Goal: Information Seeking & Learning: Compare options

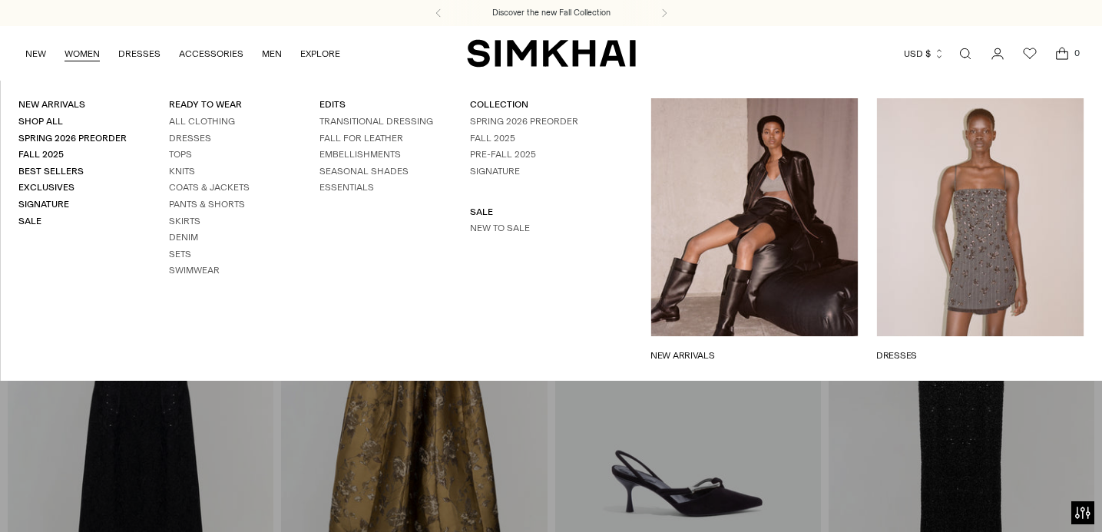
click at [183, 146] on ul "All Clothing Dresses Tops Knits Coats & Jackets Pants & Shorts Skirts Denim Set…" at bounding box center [226, 196] width 114 height 162
click at [184, 143] on link "Dresses" at bounding box center [190, 138] width 42 height 11
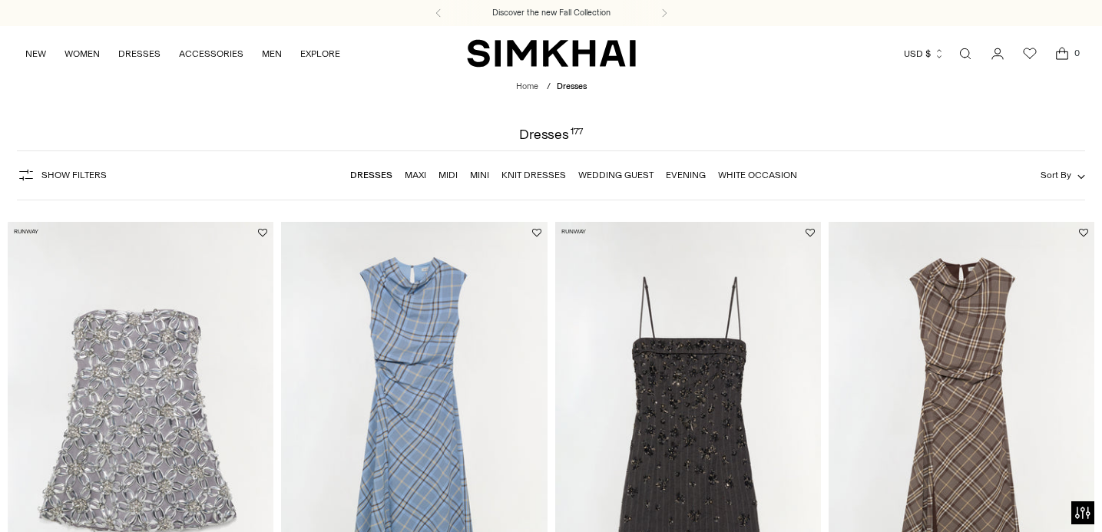
click at [607, 177] on link "Wedding Guest" at bounding box center [615, 175] width 75 height 11
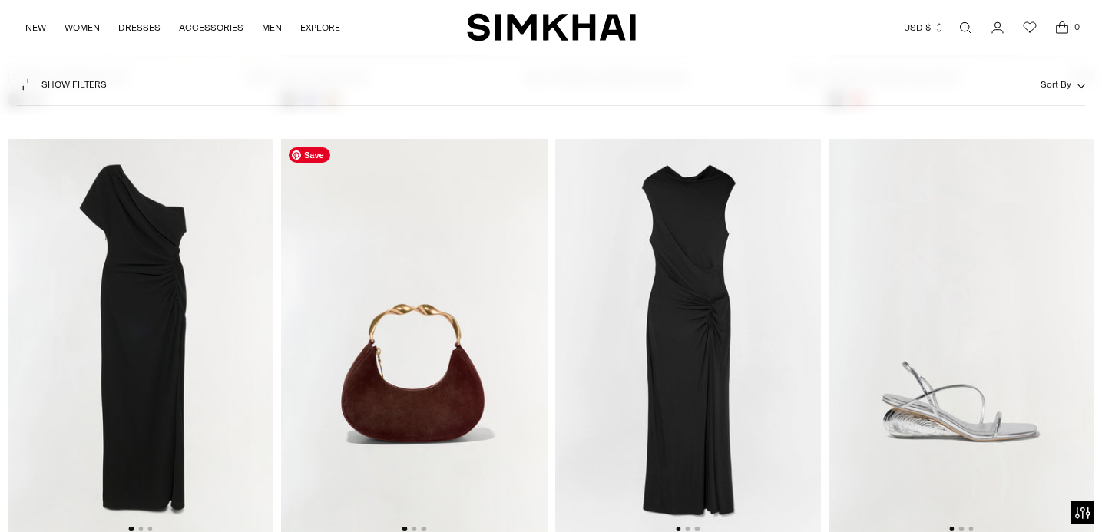
scroll to position [4869, 0]
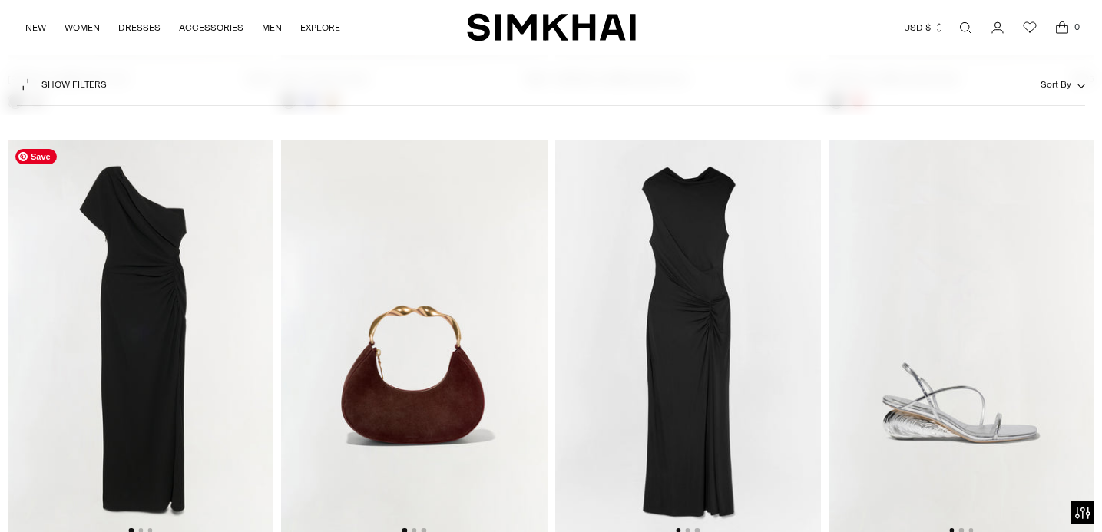
click at [150, 285] on img at bounding box center [141, 340] width 266 height 399
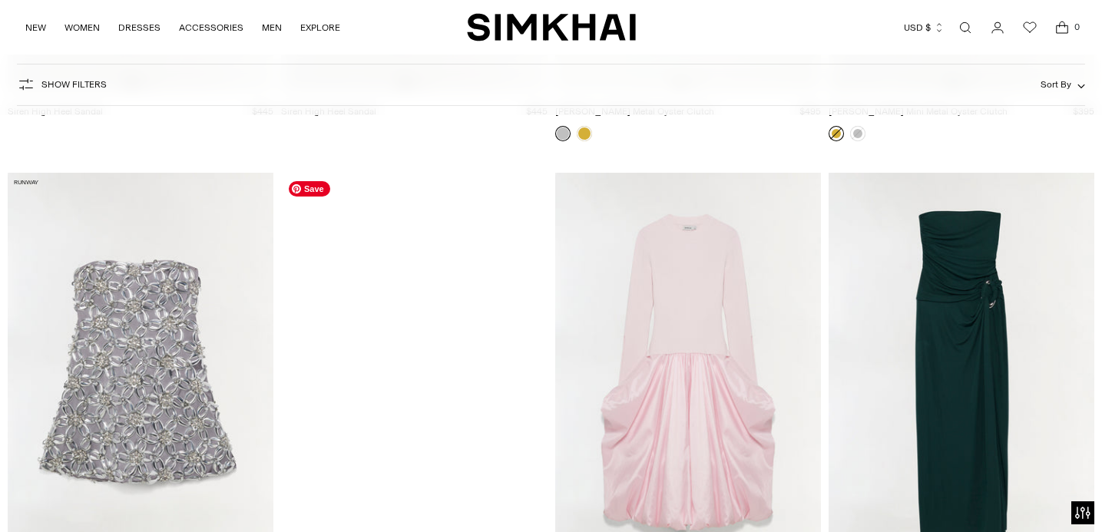
scroll to position [13108, 0]
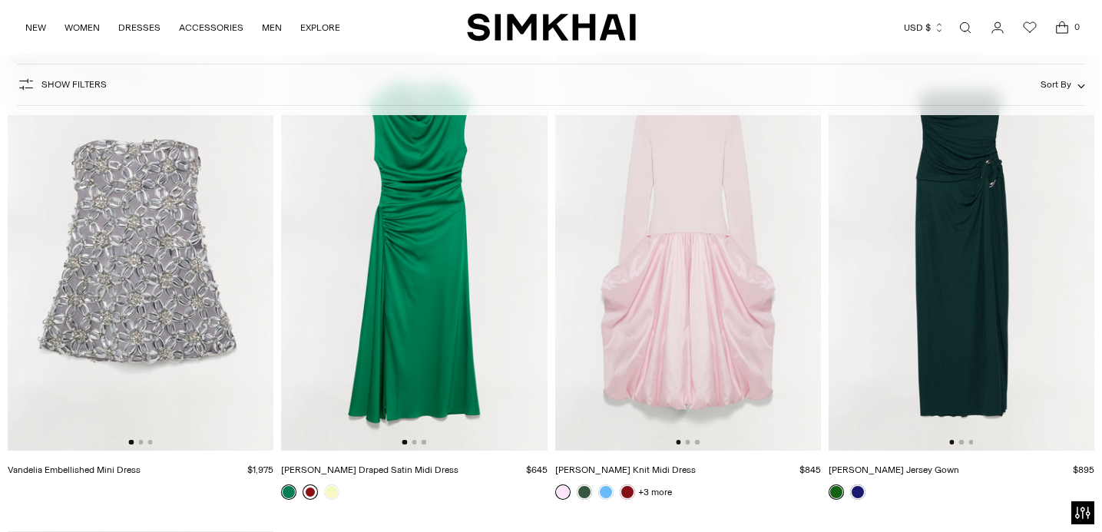
click at [312, 493] on link at bounding box center [310, 492] width 15 height 15
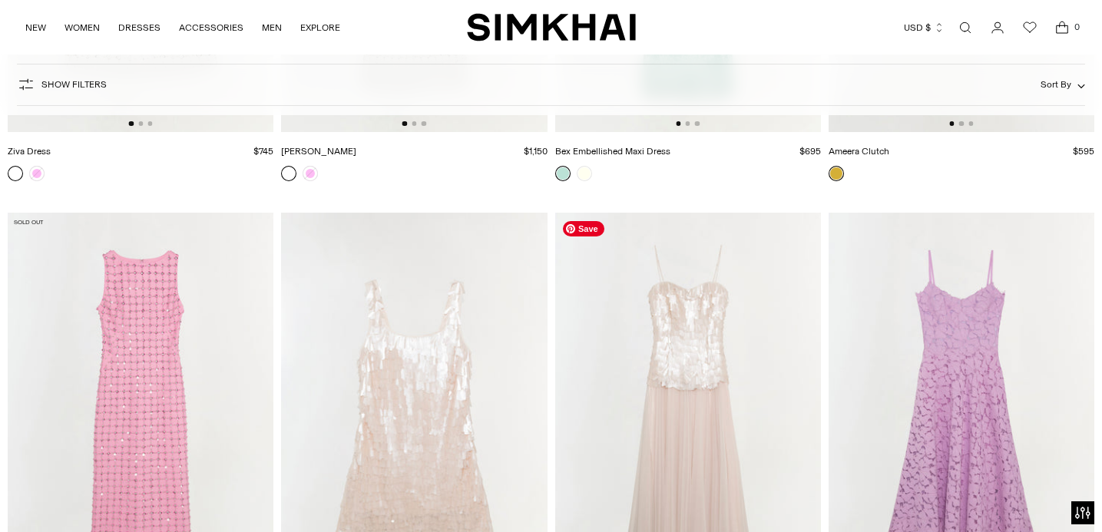
scroll to position [10996, 0]
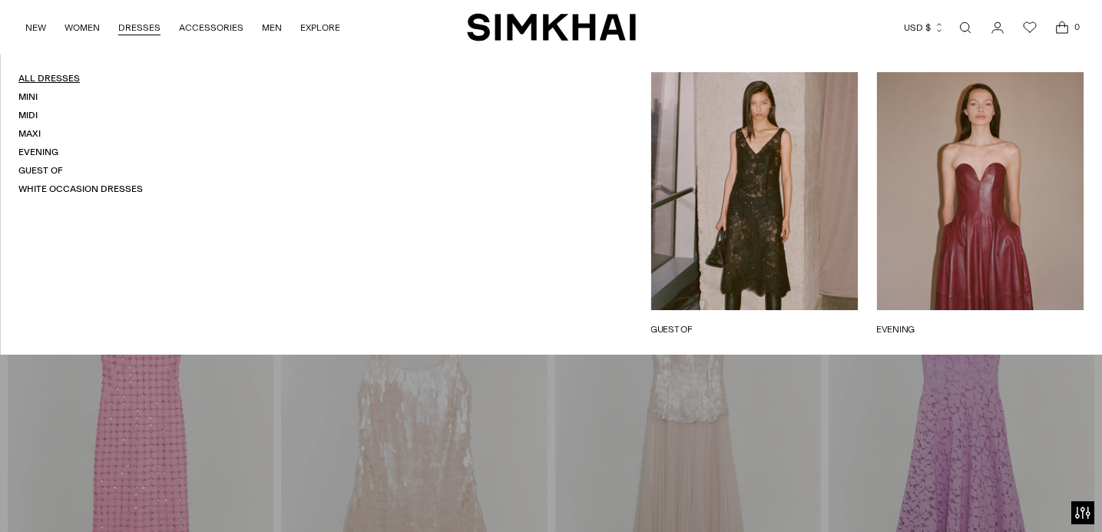
click at [47, 76] on link "All Dresses" at bounding box center [48, 78] width 61 height 11
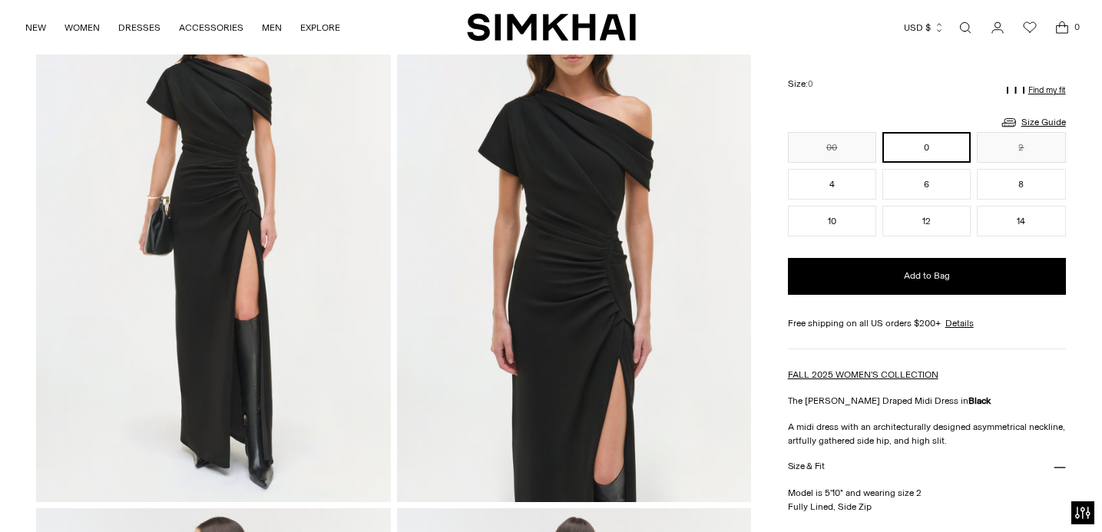
scroll to position [60, 0]
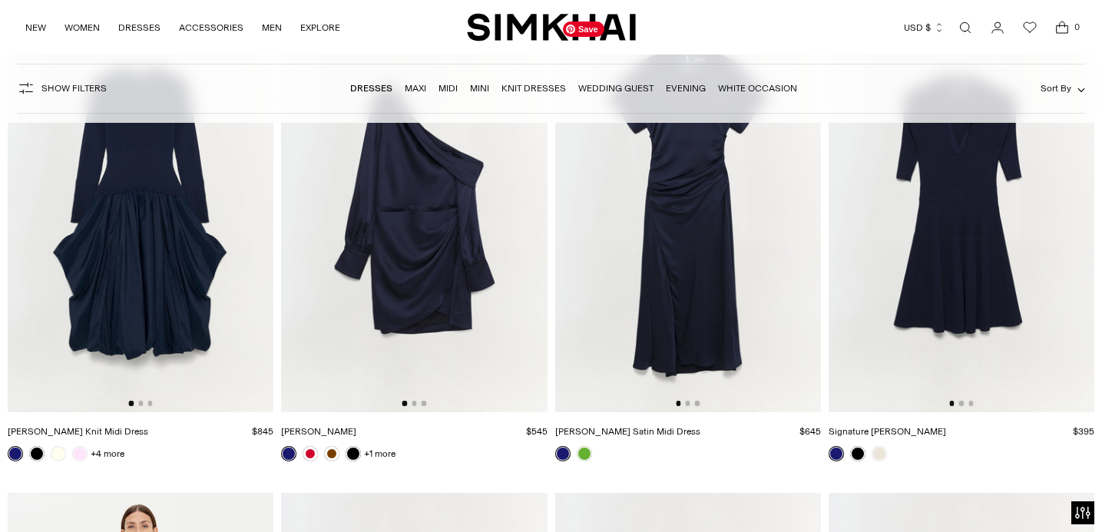
scroll to position [14985, 0]
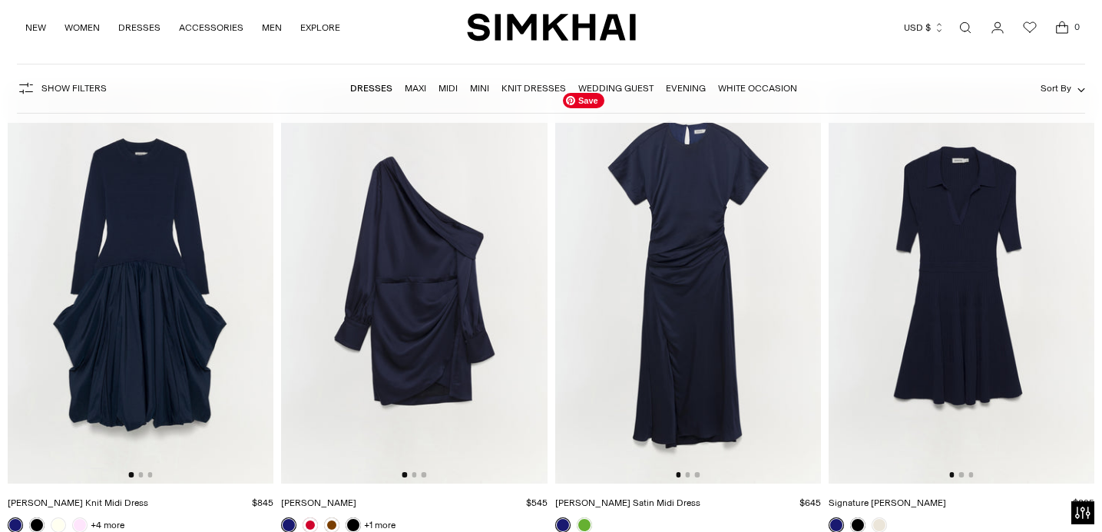
click at [684, 234] on img at bounding box center [688, 283] width 266 height 399
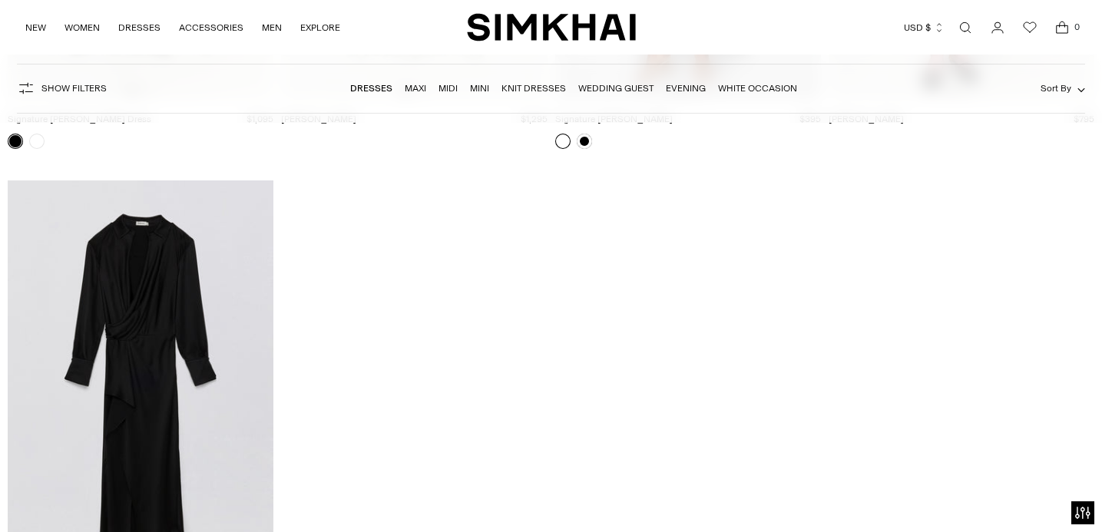
scroll to position [21209, 0]
